Goal: Information Seeking & Learning: Learn about a topic

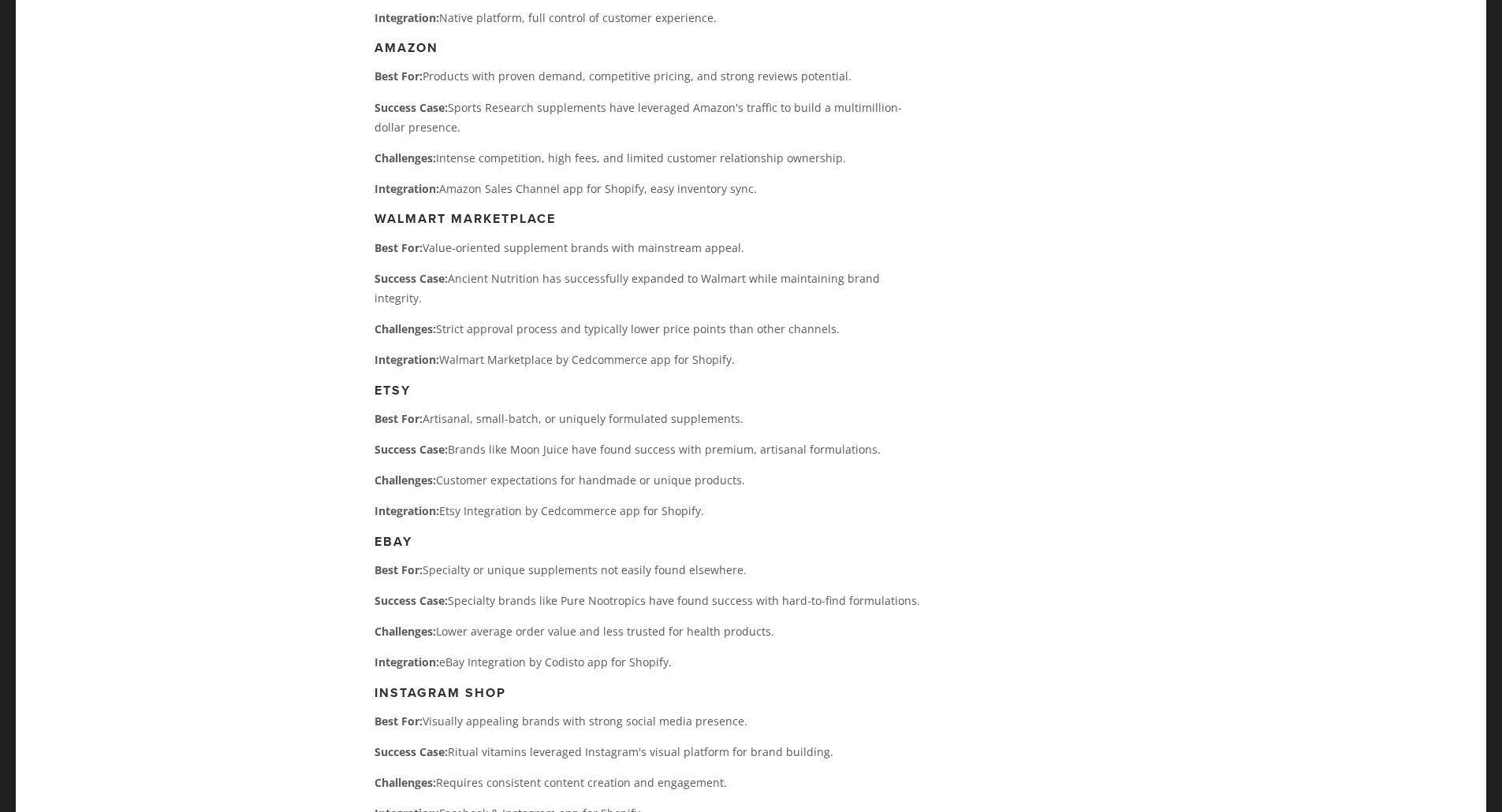
scroll to position [5336, 0]
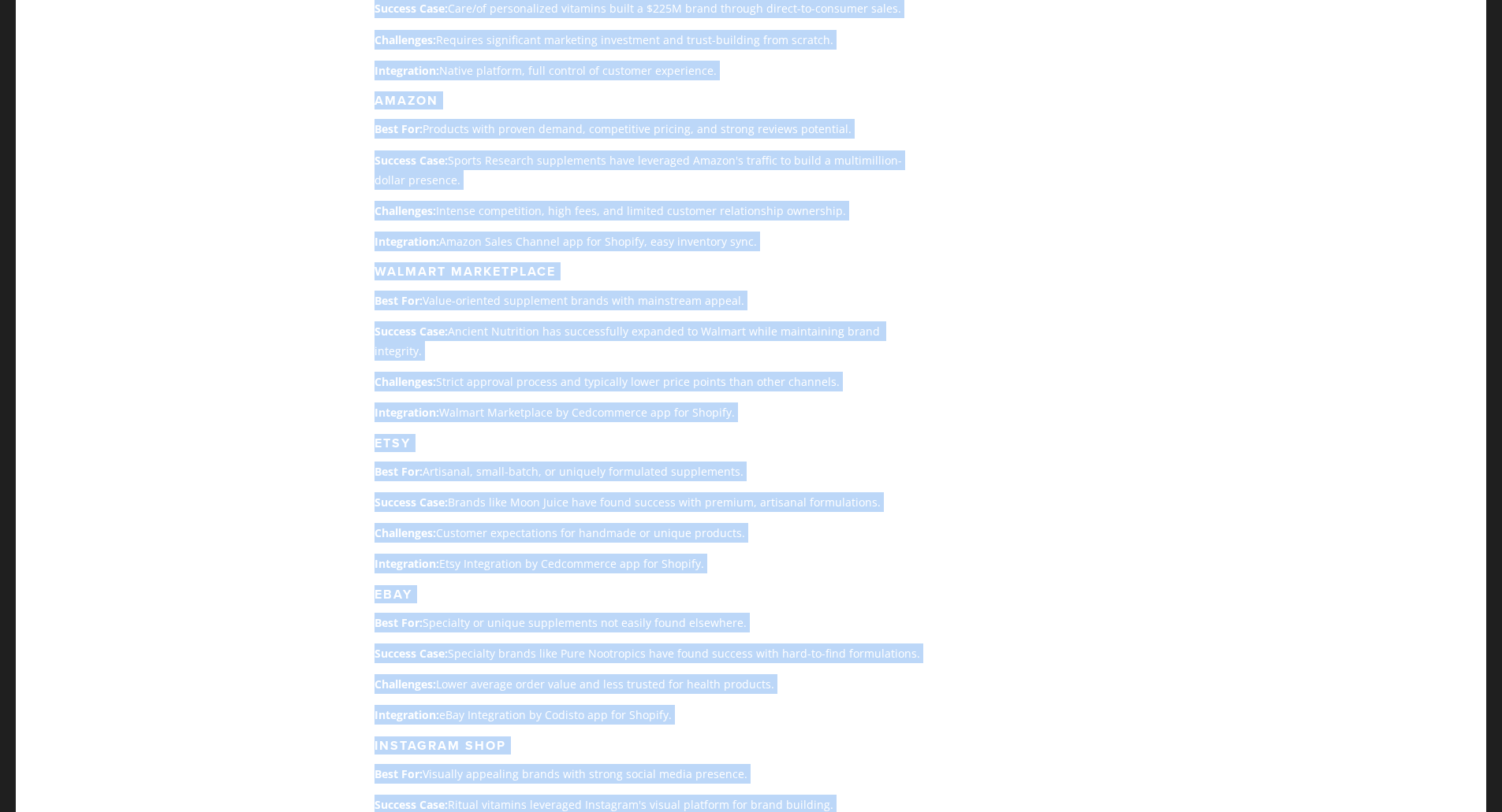
drag, startPoint x: 357, startPoint y: 593, endPoint x: 653, endPoint y: 680, distance: 308.5
click at [652, 680] on main "[PERSON_NAME] [DATE] Vitamins & Supplements: A Research Guide for Shopify Selle…" at bounding box center [751, 709] width 804 height 11835
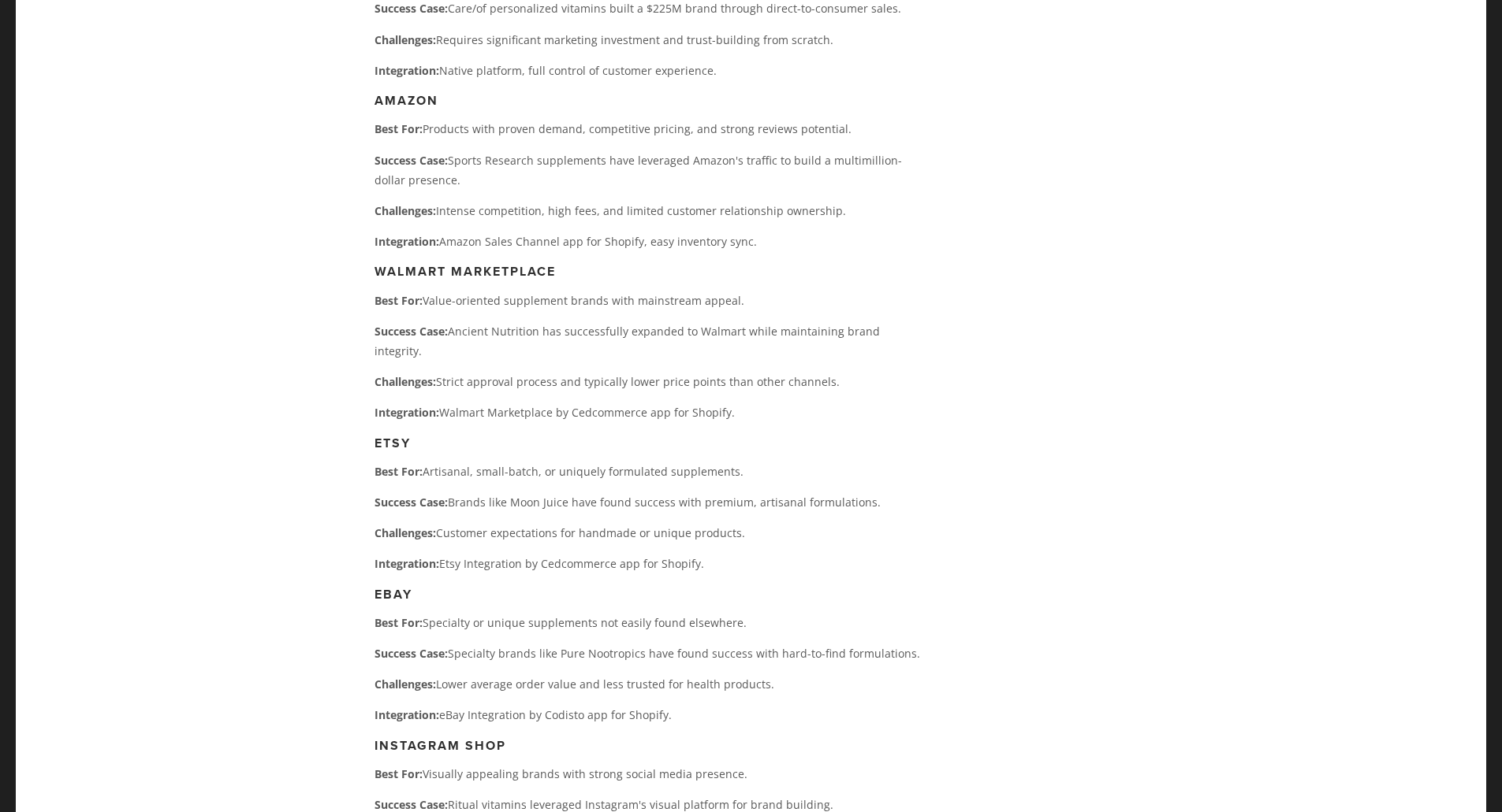
click at [360, 631] on main "[PERSON_NAME] [DATE] Vitamins & Supplements: A Research Guide for Shopify Selle…" at bounding box center [751, 709] width 804 height 11835
drag, startPoint x: 375, startPoint y: 584, endPoint x: 374, endPoint y: 599, distance: 15.0
drag, startPoint x: 374, startPoint y: 600, endPoint x: 690, endPoint y: 724, distance: 339.5
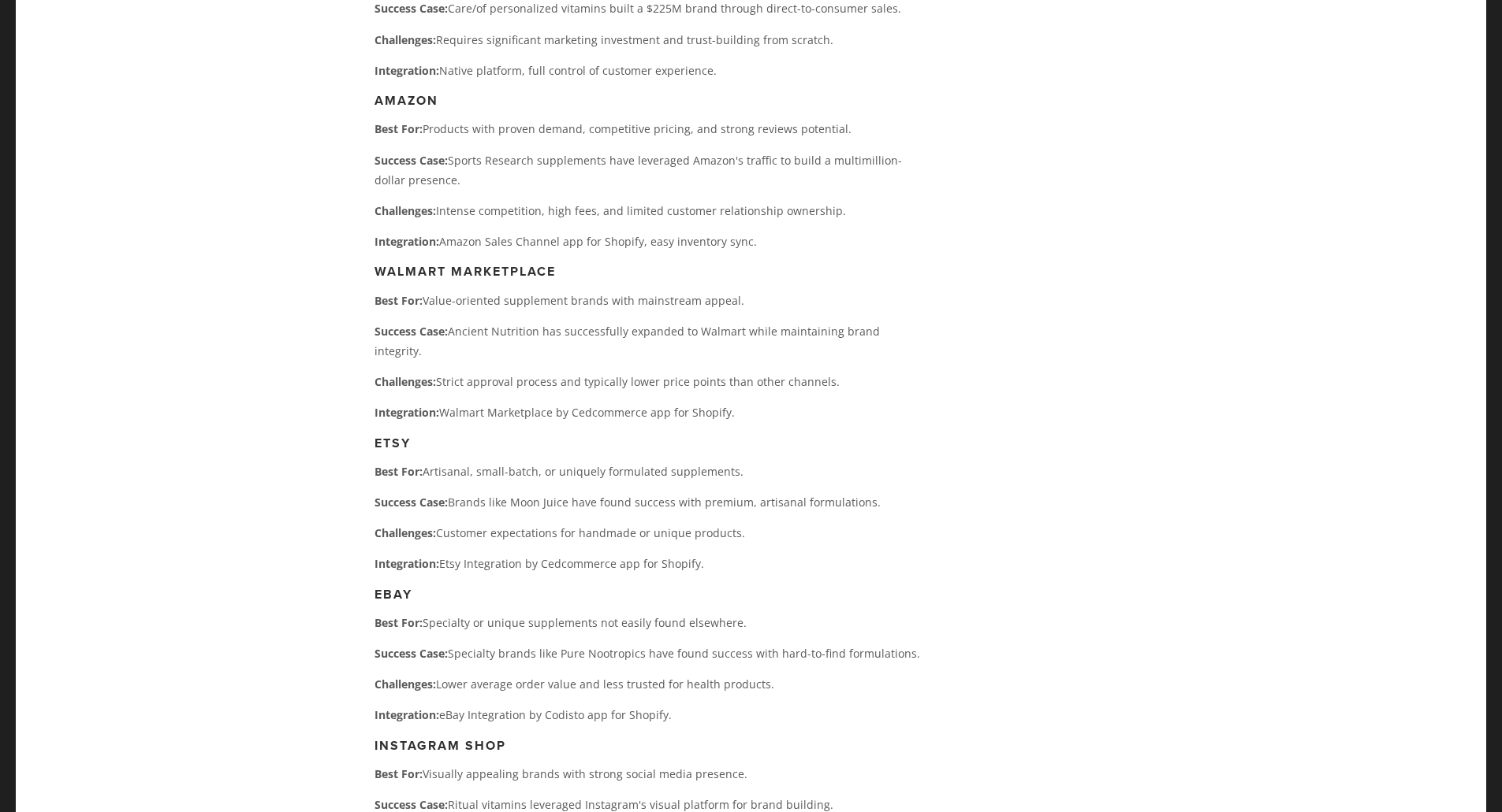
copy div "Instagram Shop Best For: Visually appealing brands with strong social media pre…"
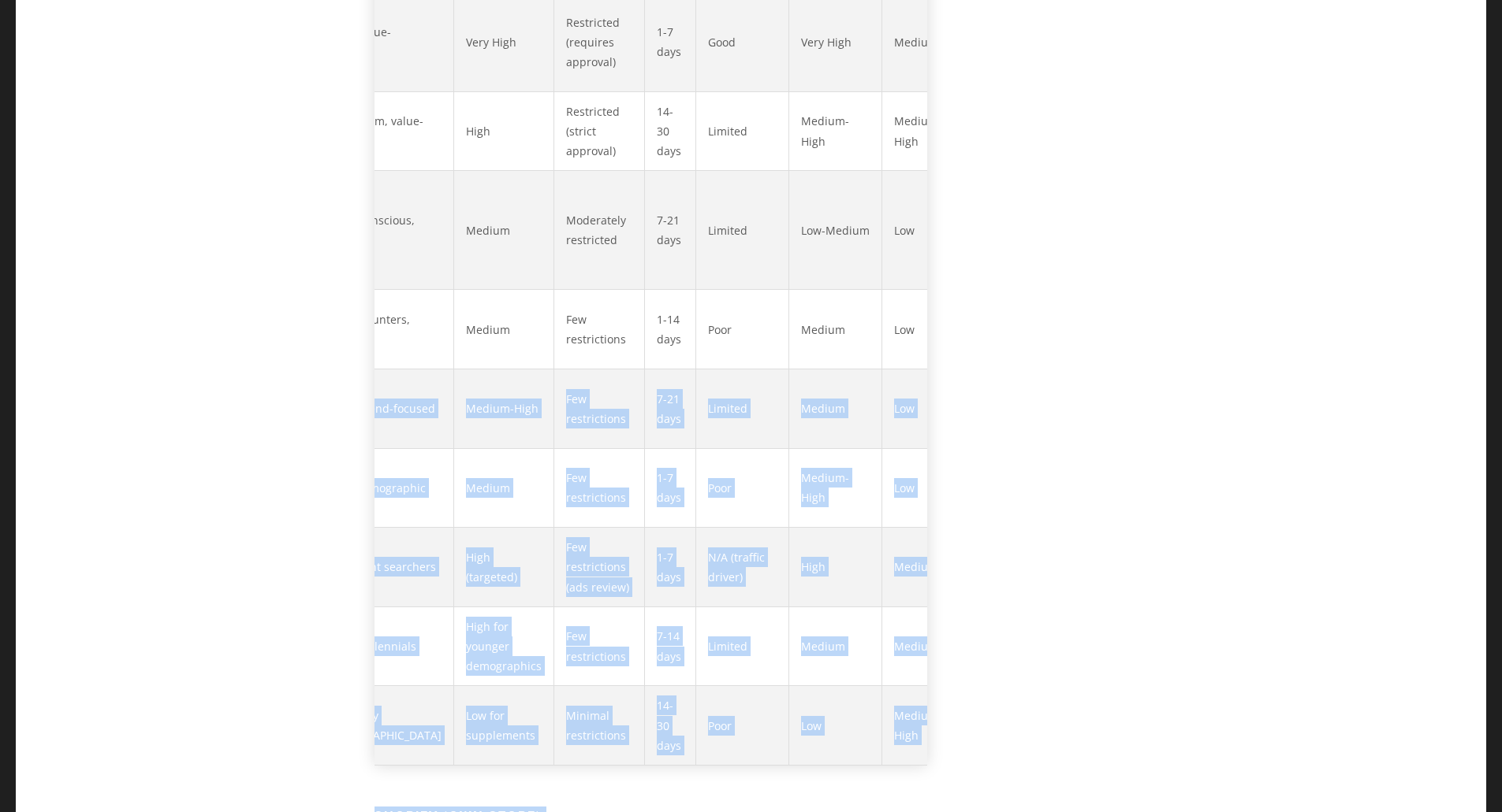
scroll to position [0, 467]
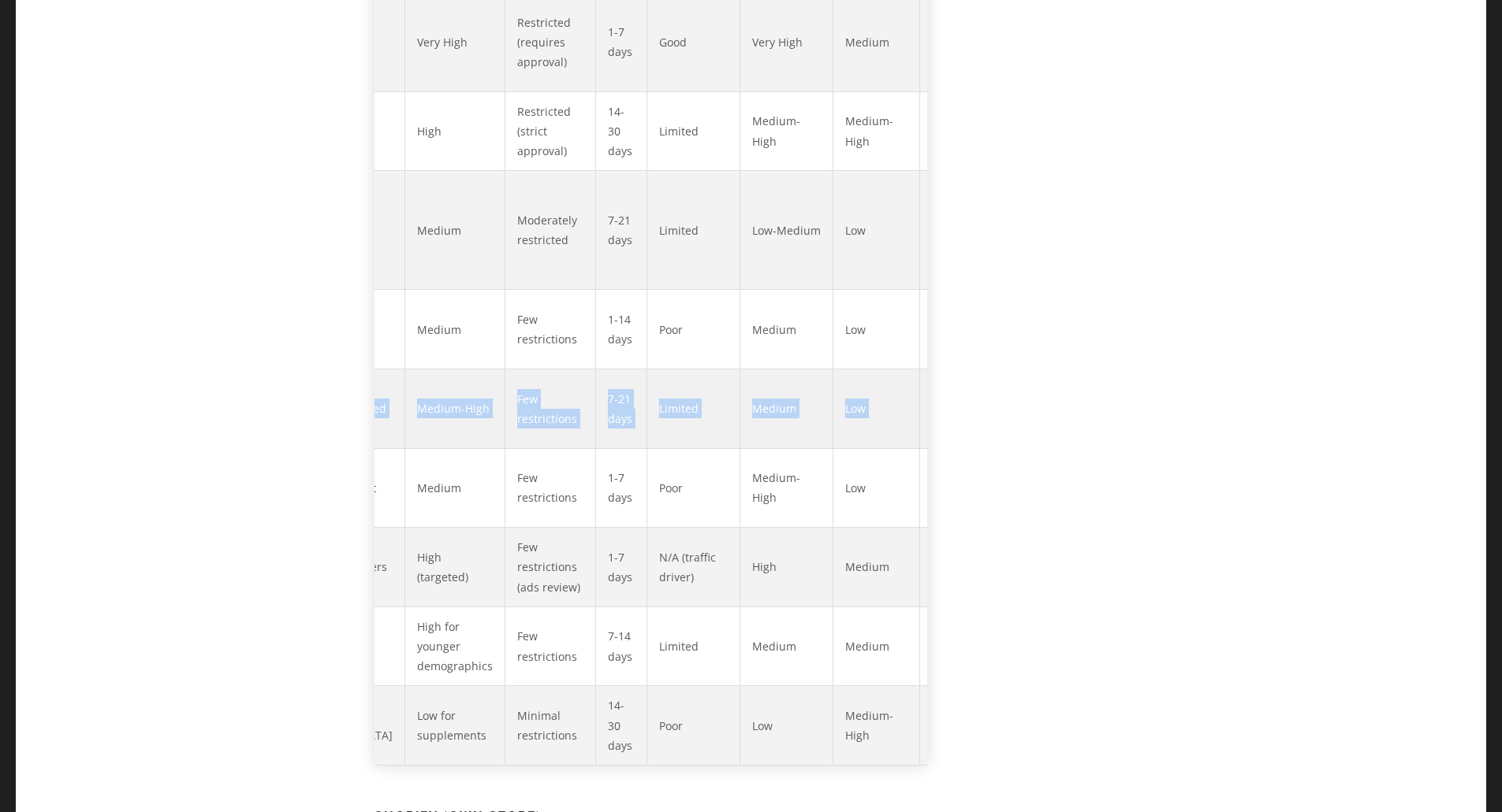
drag, startPoint x: 395, startPoint y: 265, endPoint x: 902, endPoint y: 254, distance: 507.1
click at [902, 370] on tr "Instagram Shop 45-65% Payment processing (varies) Young, trend-focused Medium-H…" at bounding box center [460, 409] width 1103 height 80
copy tr "stagram Shop 45-65% Payment processing (varies) Young, trend-focused Medium-Hig…"
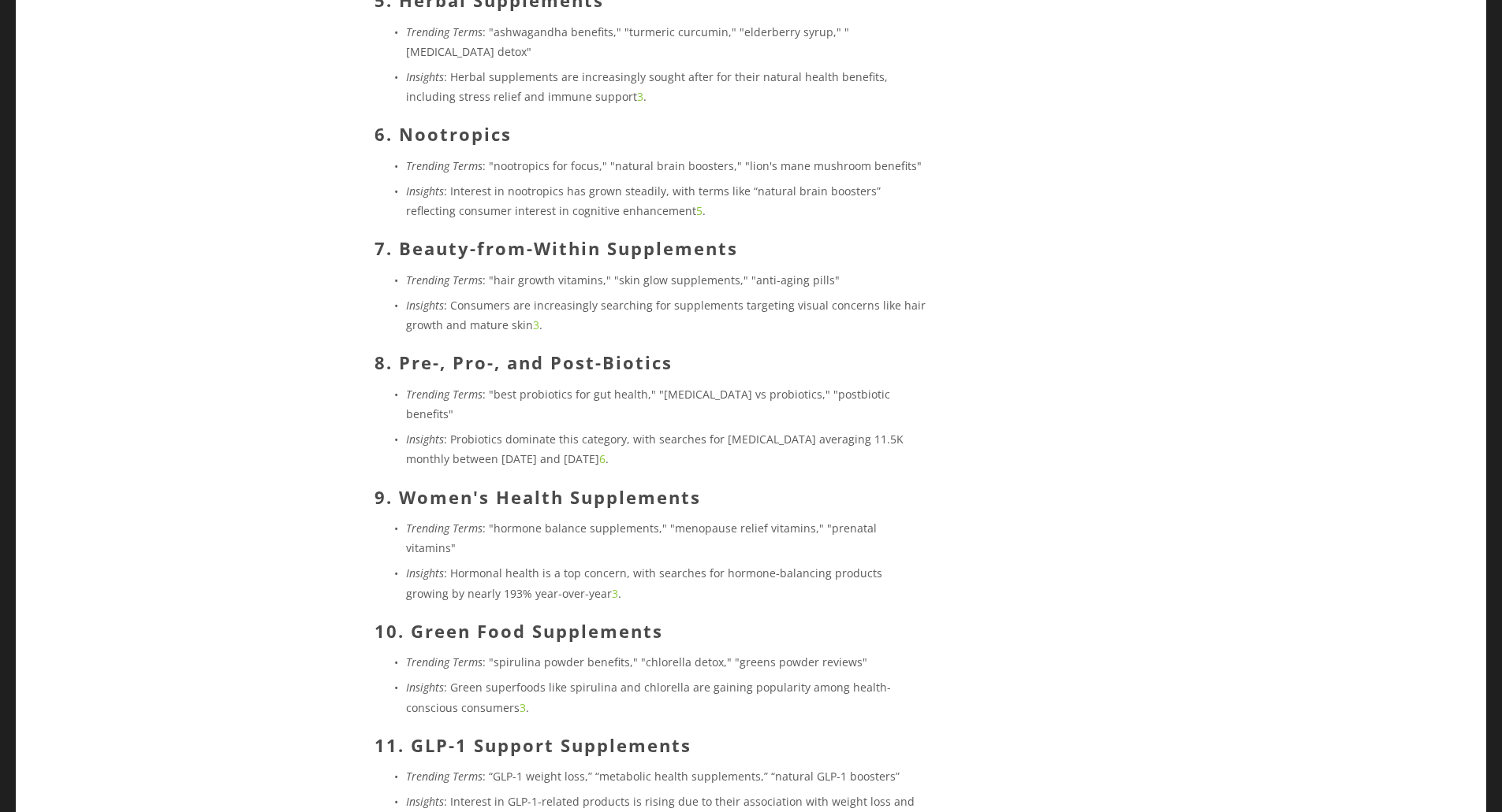
scroll to position [2972, 0]
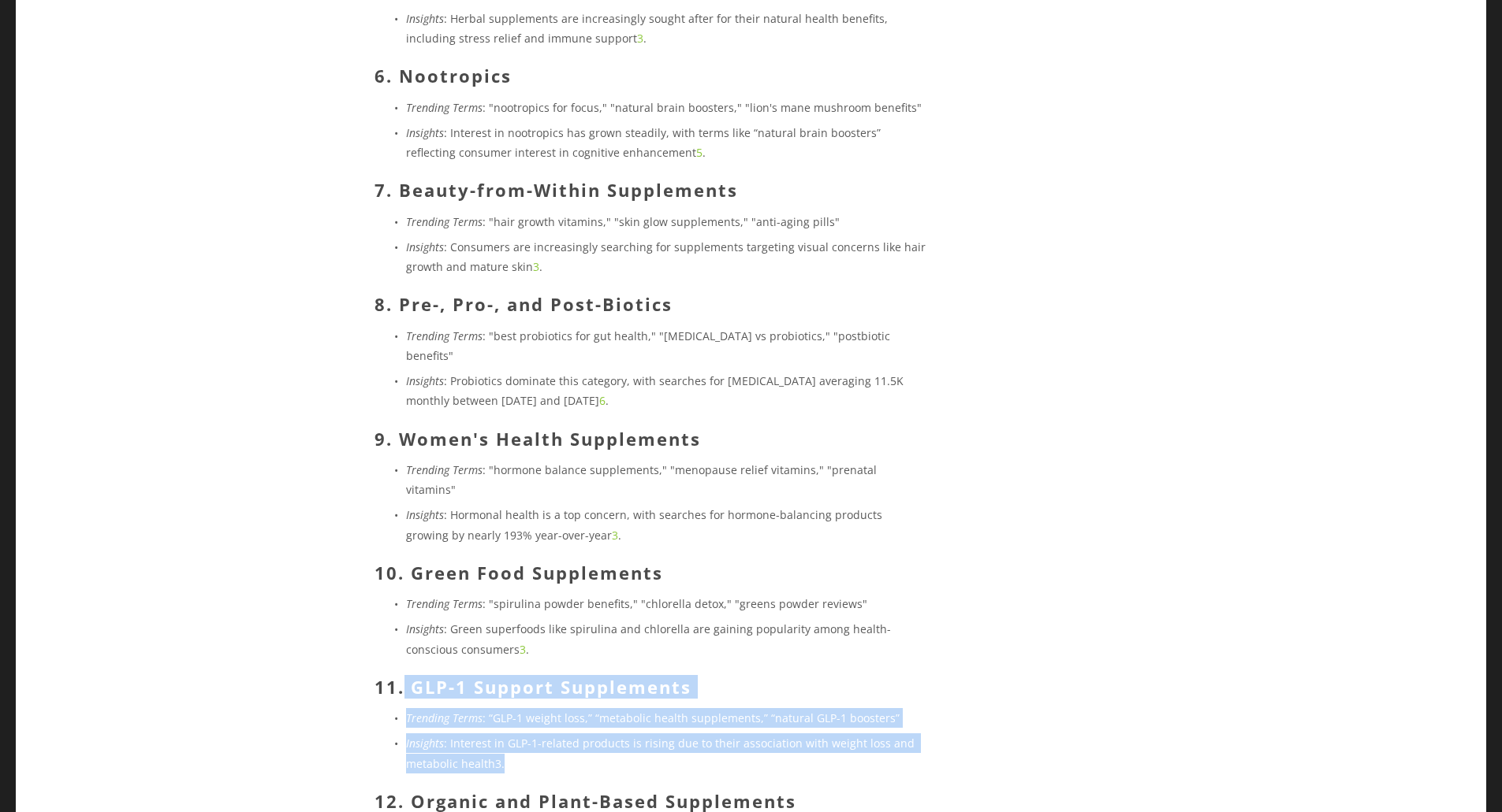
drag, startPoint x: 406, startPoint y: 566, endPoint x: 811, endPoint y: 647, distance: 413.0
copy div "GLP-1 Support Supplements Trending Terms : “GLP-1 weight loss,” “metabolic heal…"
click at [453, 711] on em "Trending Terms" at bounding box center [444, 718] width 77 height 15
